Goal: Task Accomplishment & Management: Manage account settings

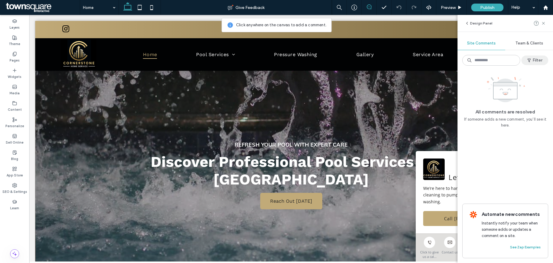
click at [531, 60] on span "button" at bounding box center [529, 60] width 6 height 9
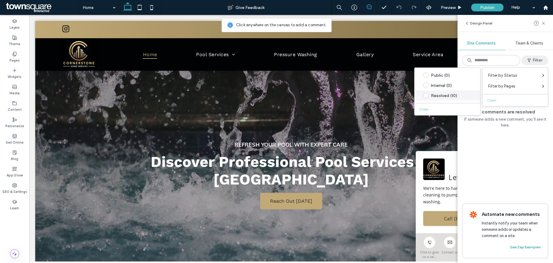
click at [445, 96] on div "Resolved (10)" at bounding box center [452, 95] width 42 height 5
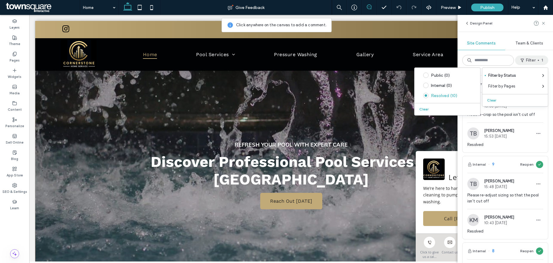
click at [510, 49] on div "Team & Clients" at bounding box center [529, 43] width 48 height 13
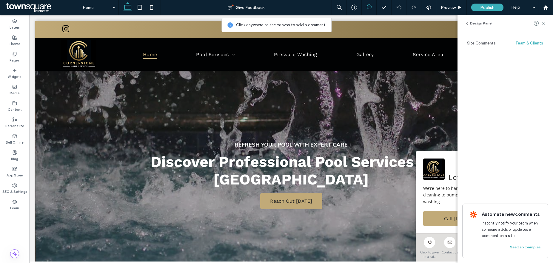
click at [488, 45] on span "Site Comments" at bounding box center [481, 43] width 29 height 5
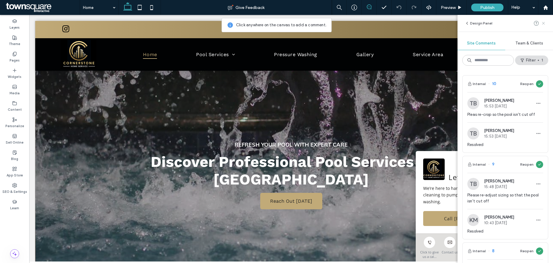
click at [544, 24] on icon at bounding box center [543, 23] width 5 height 5
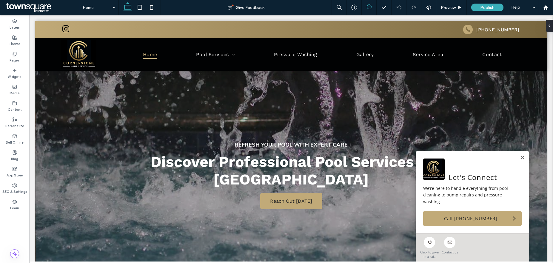
click at [368, 7] on icon at bounding box center [368, 6] width 5 height 5
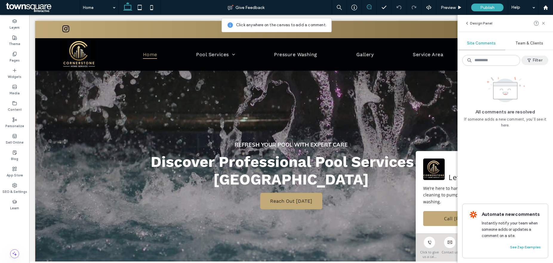
click at [535, 59] on button "Filter" at bounding box center [534, 60] width 27 height 10
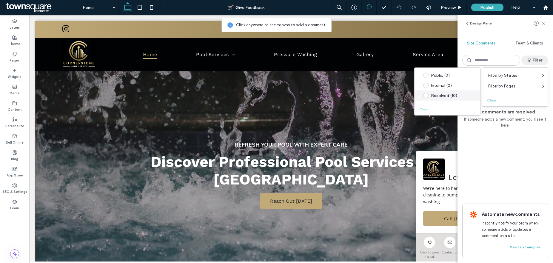
click at [437, 98] on div "Resolved (10)" at bounding box center [452, 95] width 42 height 5
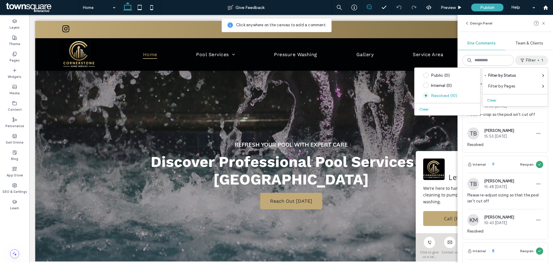
click at [551, 54] on div "Design Panel Site Comments Team & Clients Filter 1 Internal 10 Reopen TB [PERSO…" at bounding box center [504, 139] width 95 height 248
